Goal: Download file/media

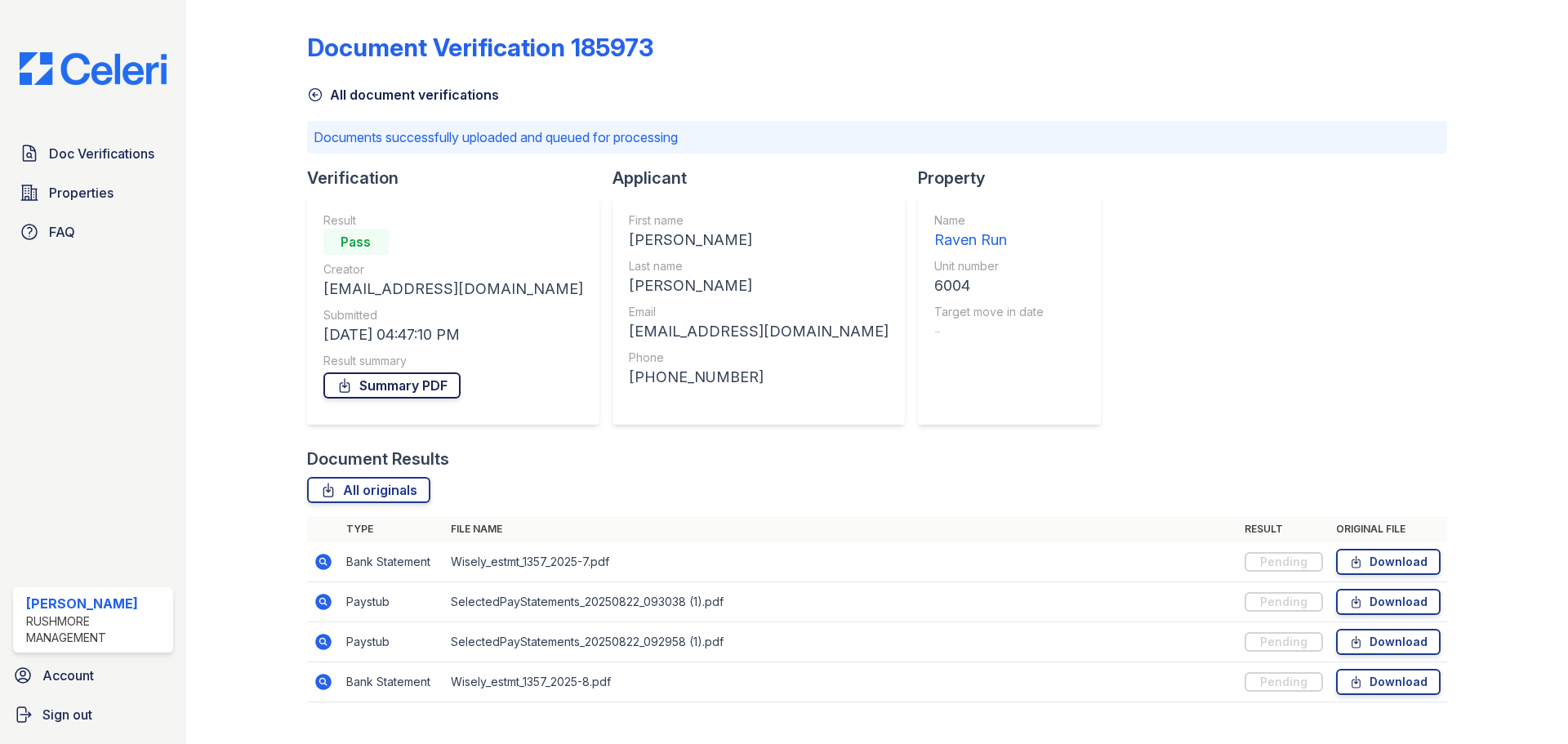
click at [420, 388] on link "Summary PDF" at bounding box center [392, 385] width 137 height 26
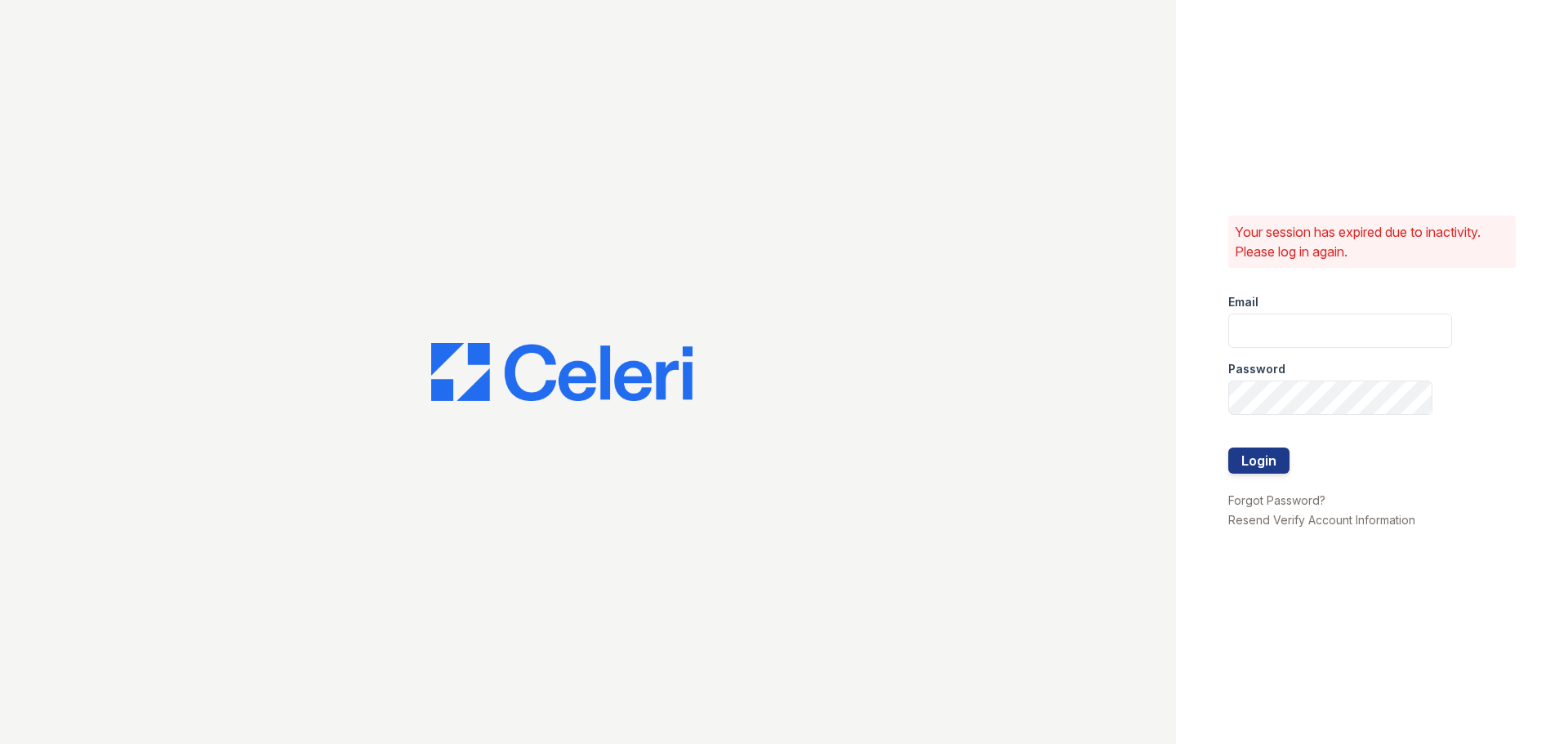
type input "aevans@rushmoremgmt.com"
click at [1220, 450] on div "Your session has expired due to inactivity. Please log in again. Email aevans@r…" at bounding box center [1372, 372] width 392 height 744
click at [1258, 469] on button "Login" at bounding box center [1259, 460] width 61 height 26
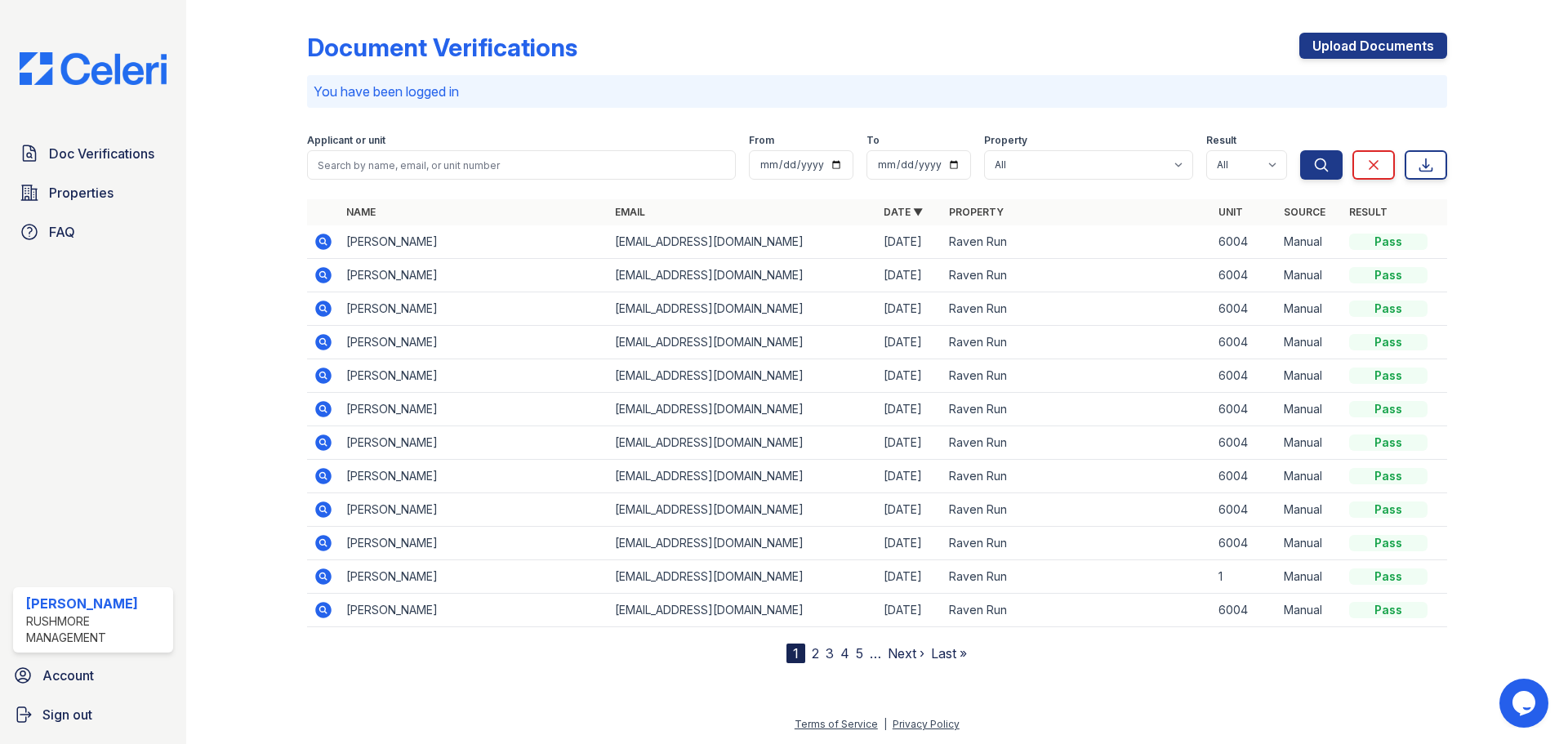
drag, startPoint x: 704, startPoint y: 252, endPoint x: 397, endPoint y: 251, distance: 307.0
click at [695, 249] on td "[EMAIL_ADDRESS][DOMAIN_NAME]" at bounding box center [743, 242] width 269 height 34
click at [368, 248] on td "[PERSON_NAME]" at bounding box center [474, 242] width 269 height 34
click at [317, 242] on icon at bounding box center [323, 242] width 16 height 16
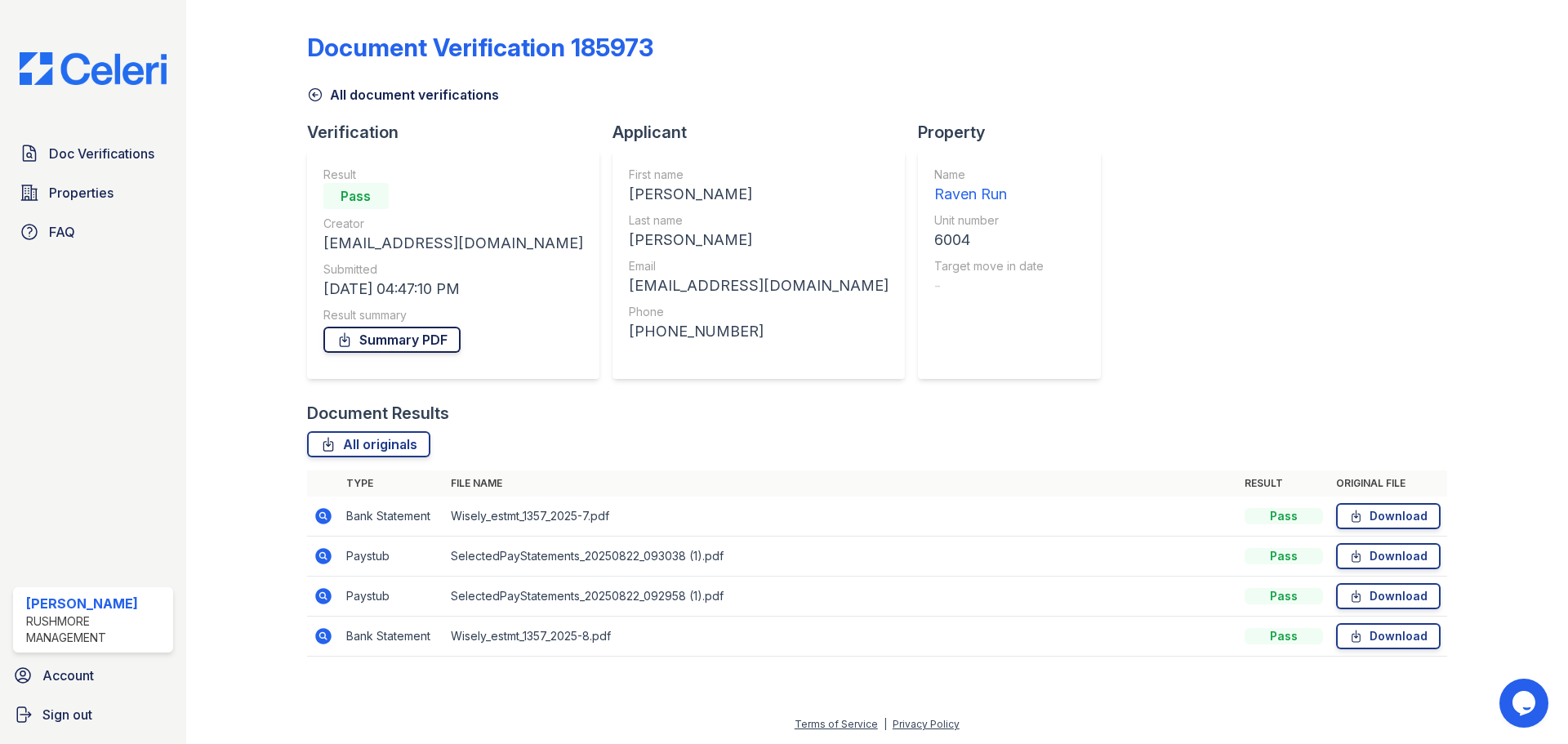
click at [405, 338] on link "Summary PDF" at bounding box center [392, 339] width 137 height 26
